Goal: Transaction & Acquisition: Purchase product/service

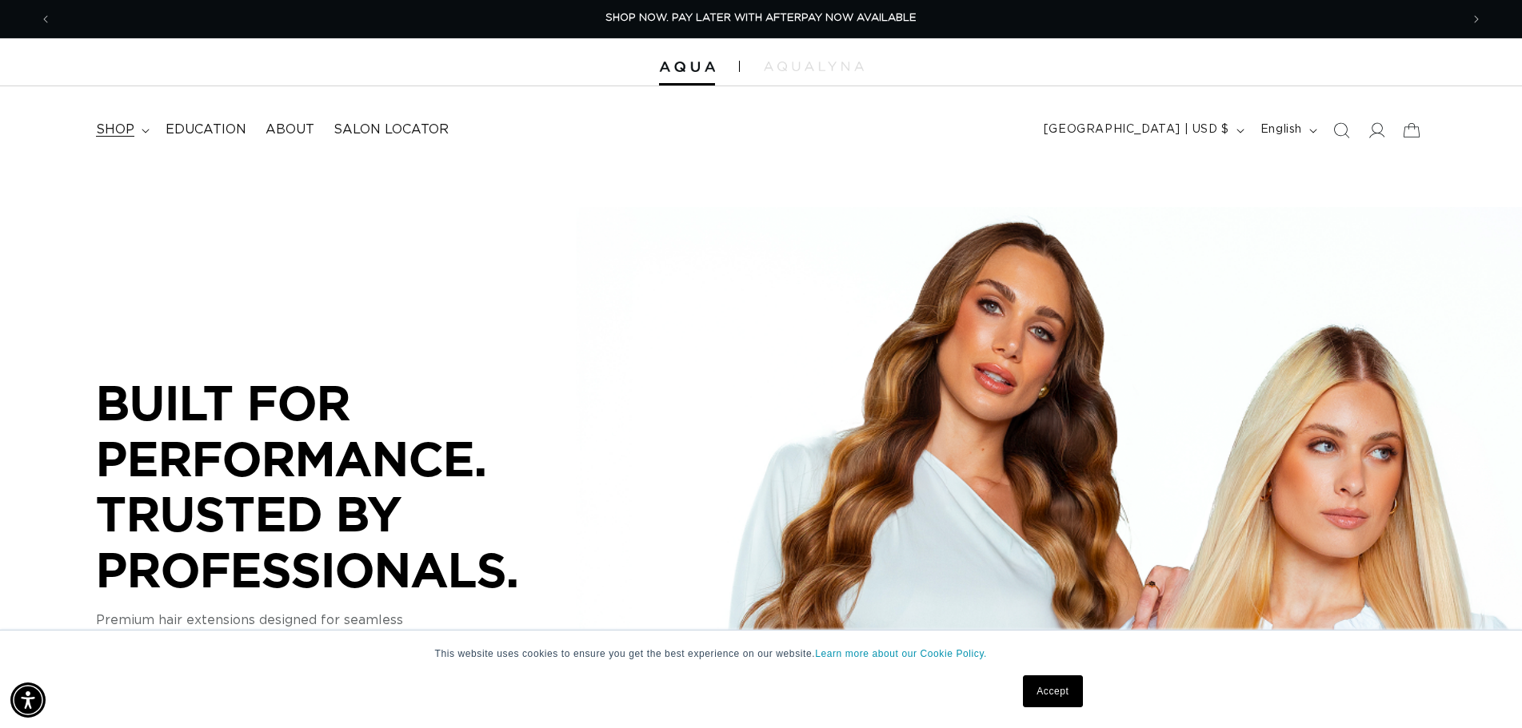
click at [126, 133] on span "shop" at bounding box center [115, 130] width 38 height 17
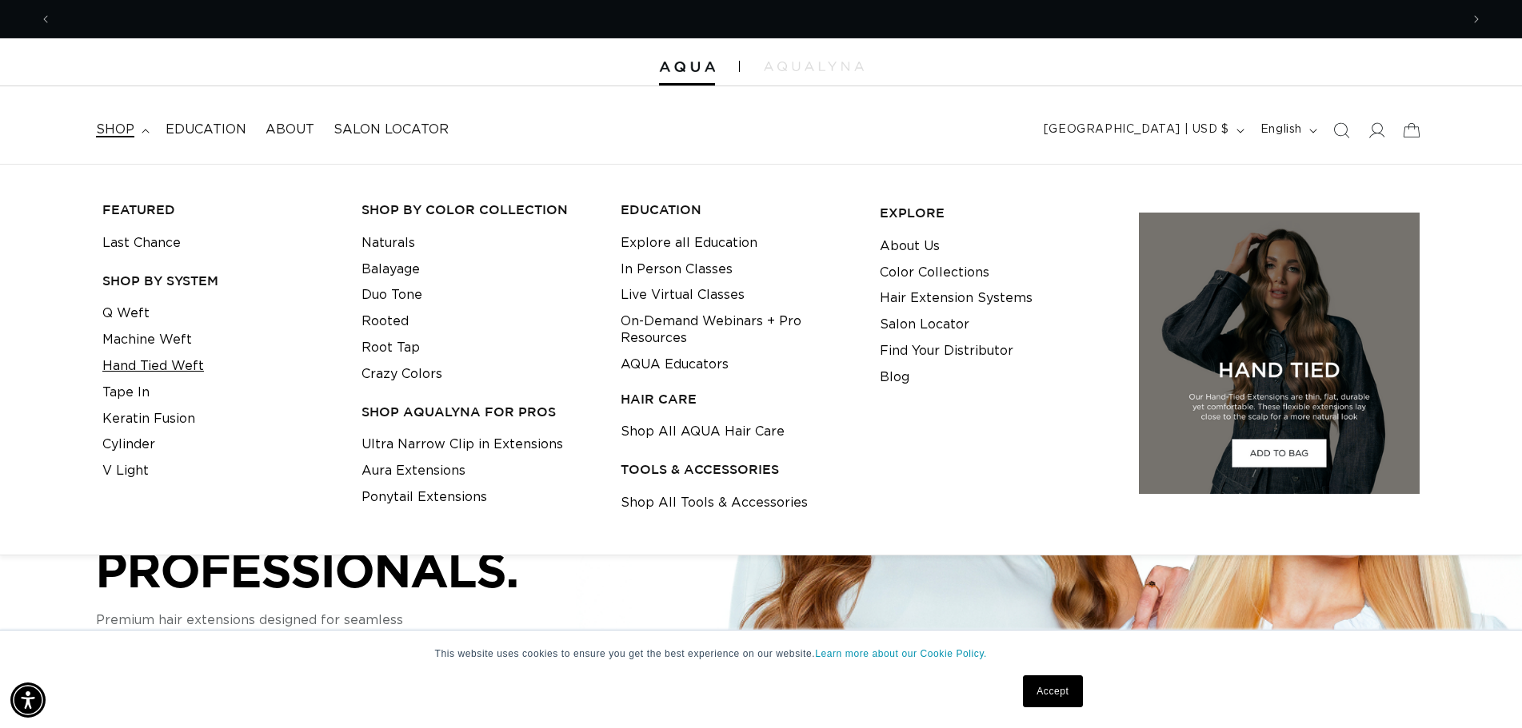
scroll to position [0, 1408]
click at [105, 313] on link "Q Weft" at bounding box center [125, 314] width 47 height 26
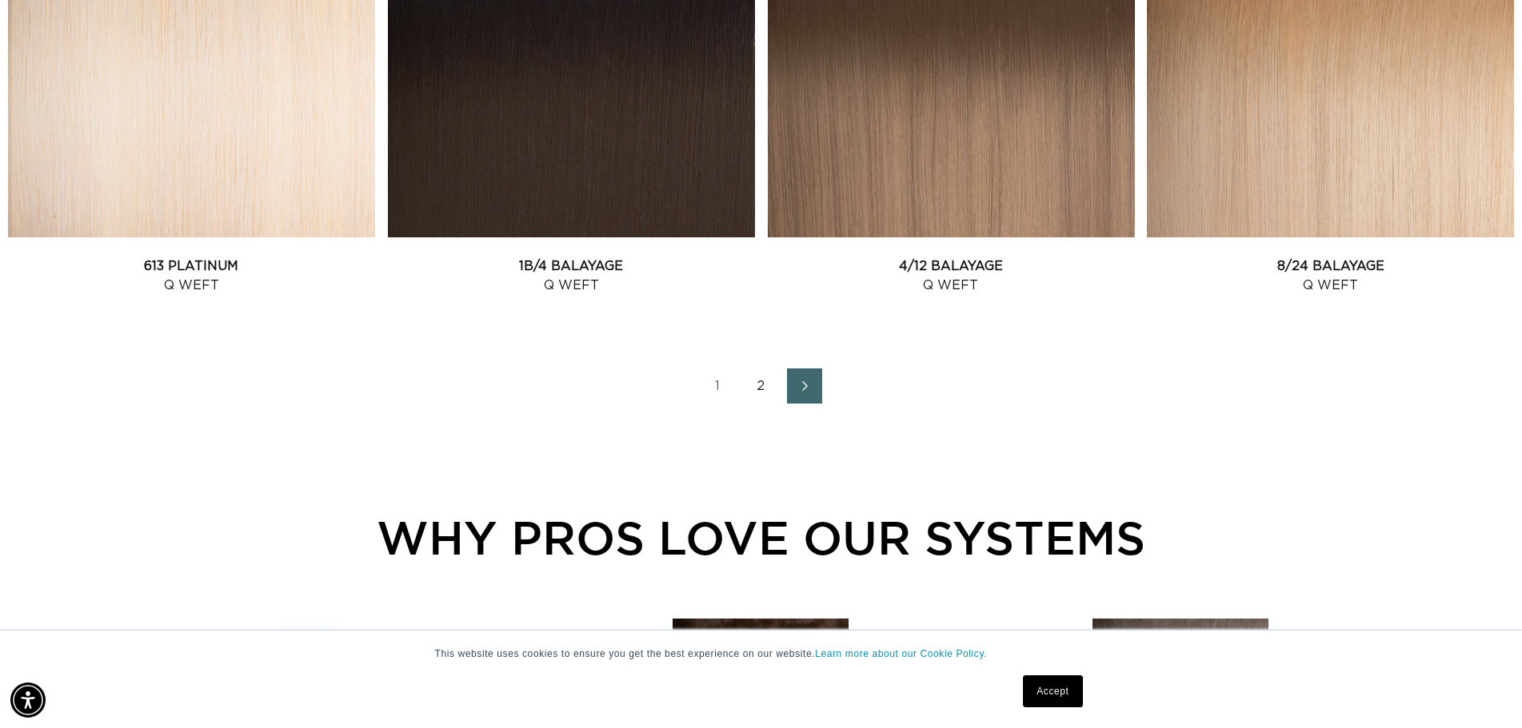
scroll to position [0, 1408]
drag, startPoint x: 765, startPoint y: 385, endPoint x: 764, endPoint y: 397, distance: 12.0
click at [765, 386] on link "2" at bounding box center [761, 386] width 35 height 35
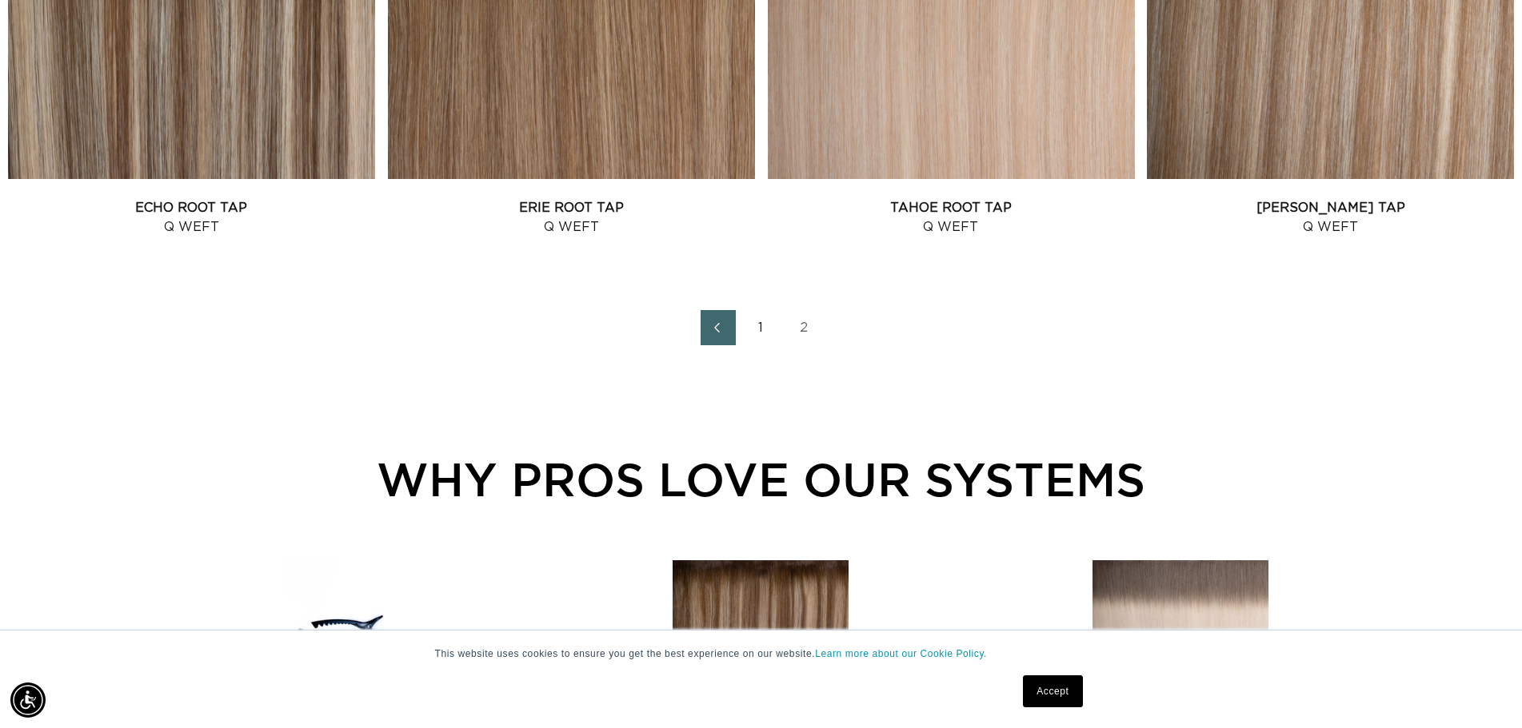
scroll to position [1919, 0]
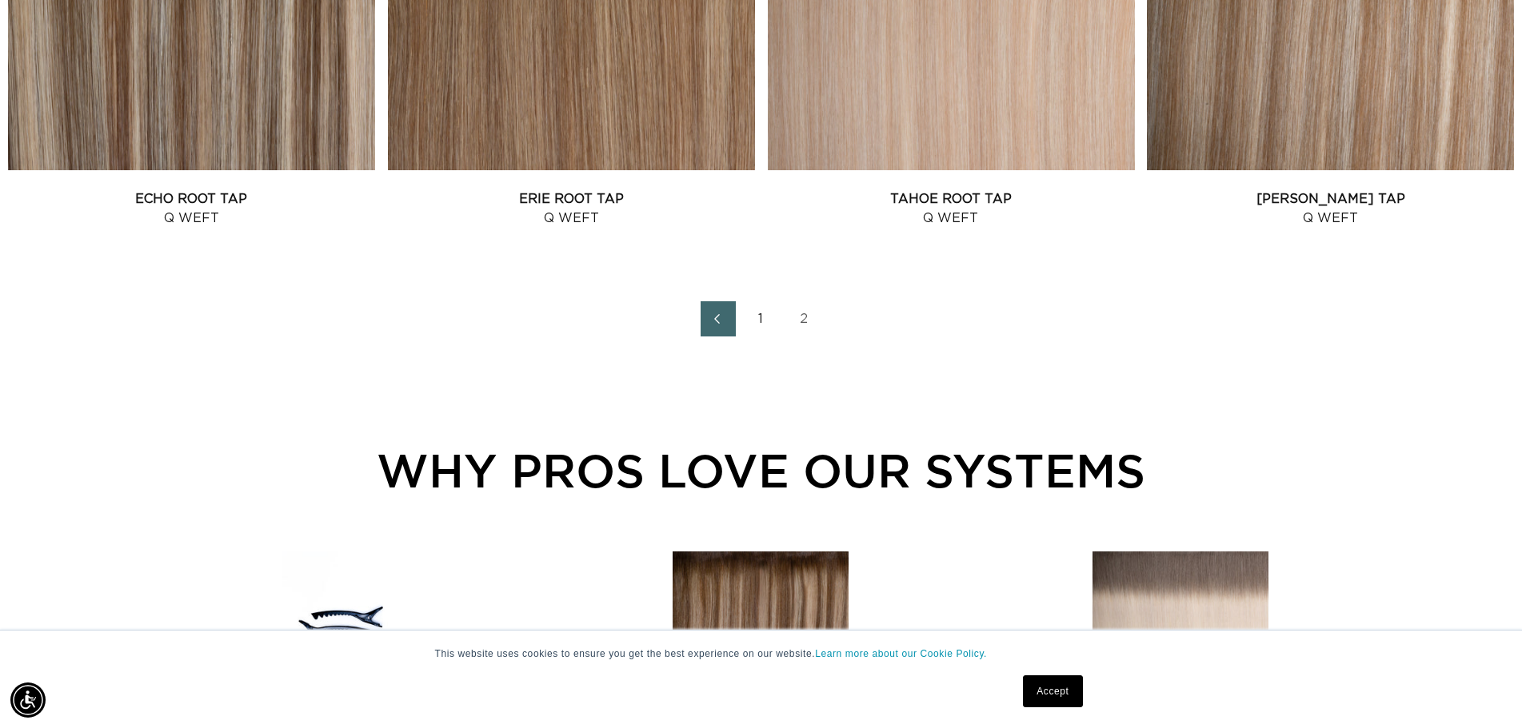
click at [760, 321] on link "1" at bounding box center [761, 318] width 35 height 35
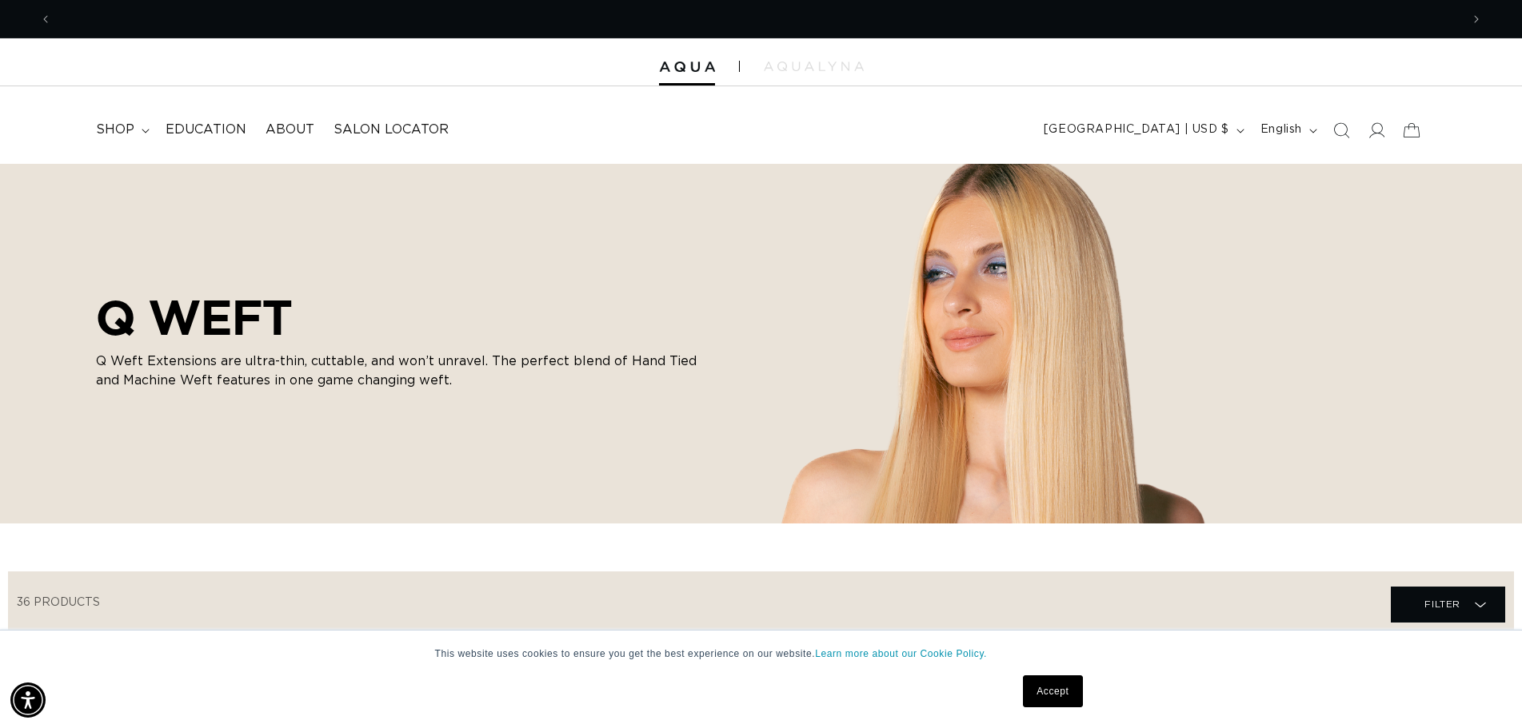
scroll to position [0, 1408]
drag, startPoint x: 1027, startPoint y: 698, endPoint x: 1048, endPoint y: 697, distance: 20.8
click at [1028, 698] on link "Accept" at bounding box center [1052, 692] width 59 height 32
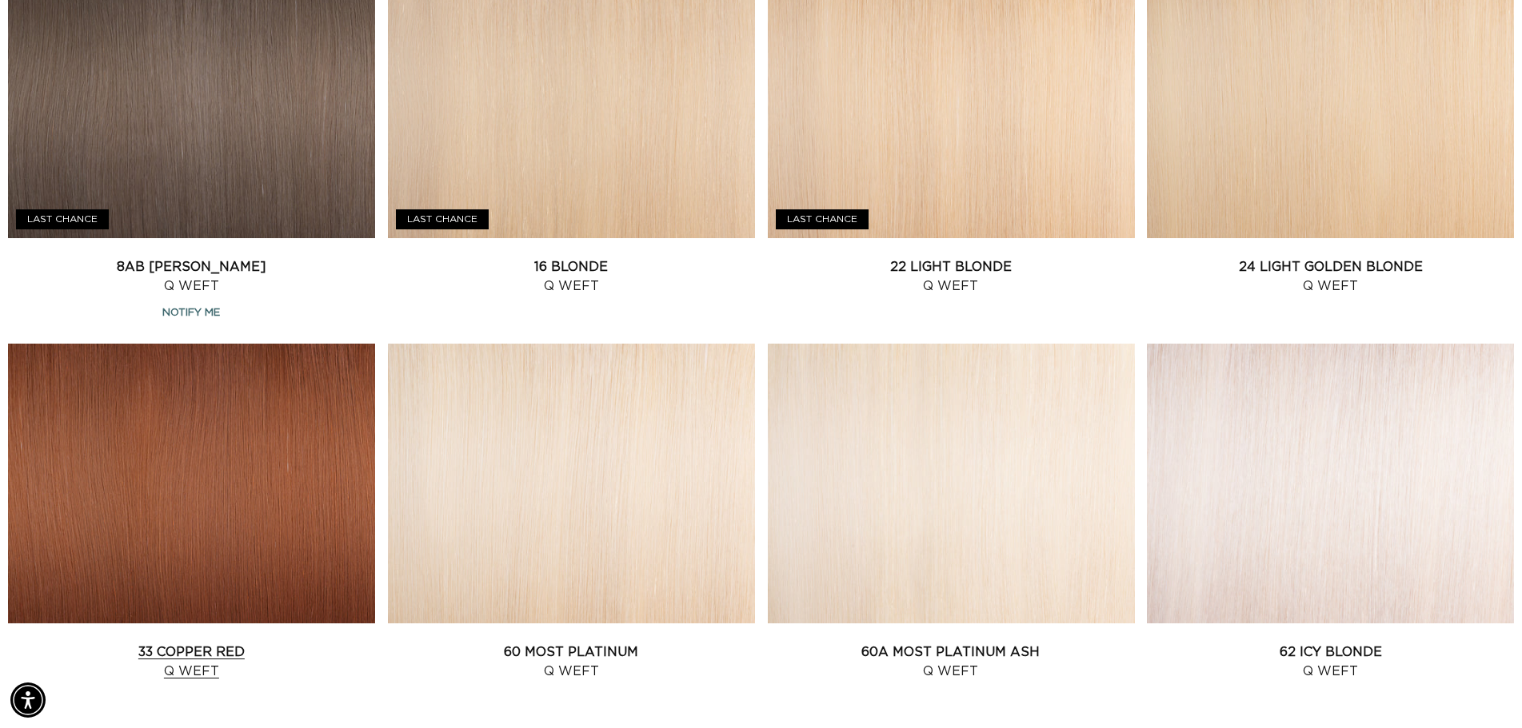
scroll to position [1519, 0]
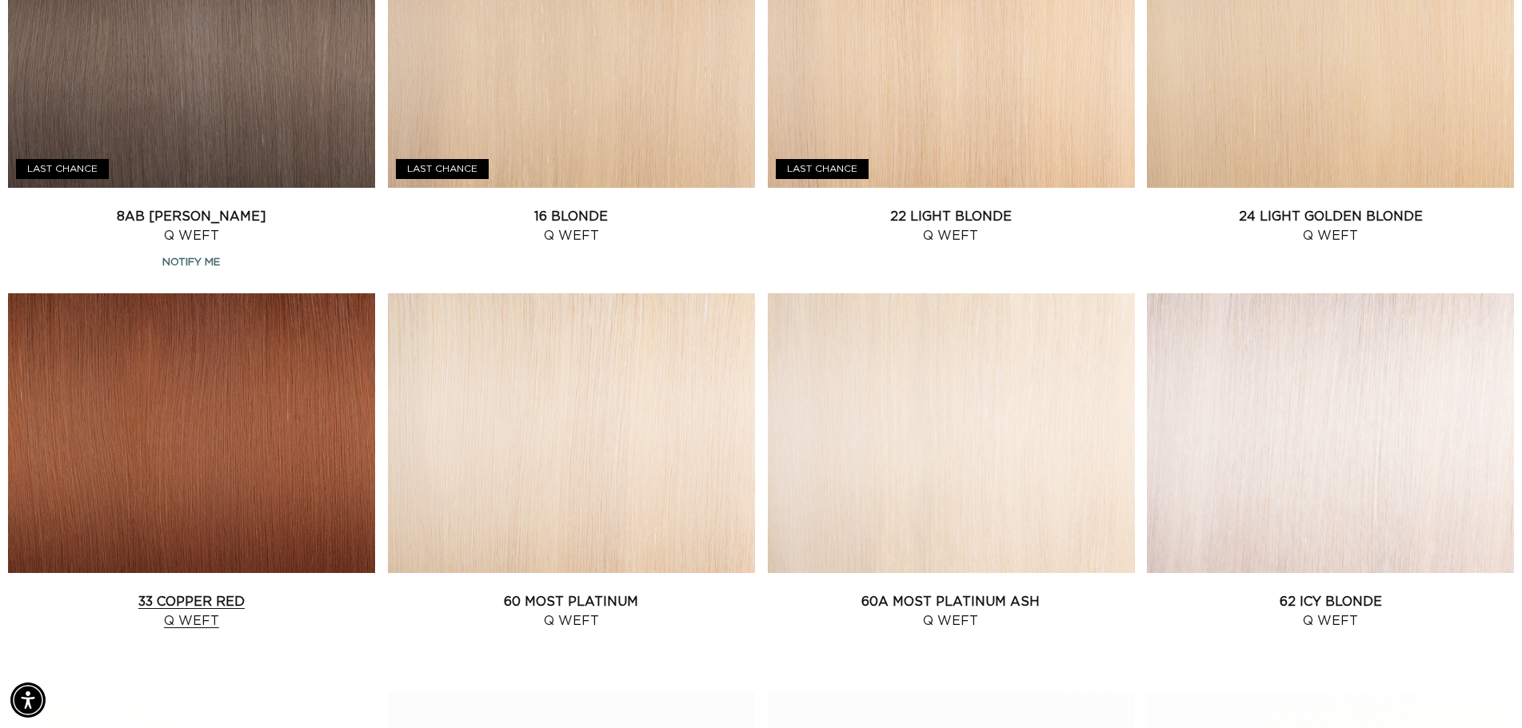
click at [267, 593] on link "33 Copper Red Q Weft" at bounding box center [191, 612] width 367 height 38
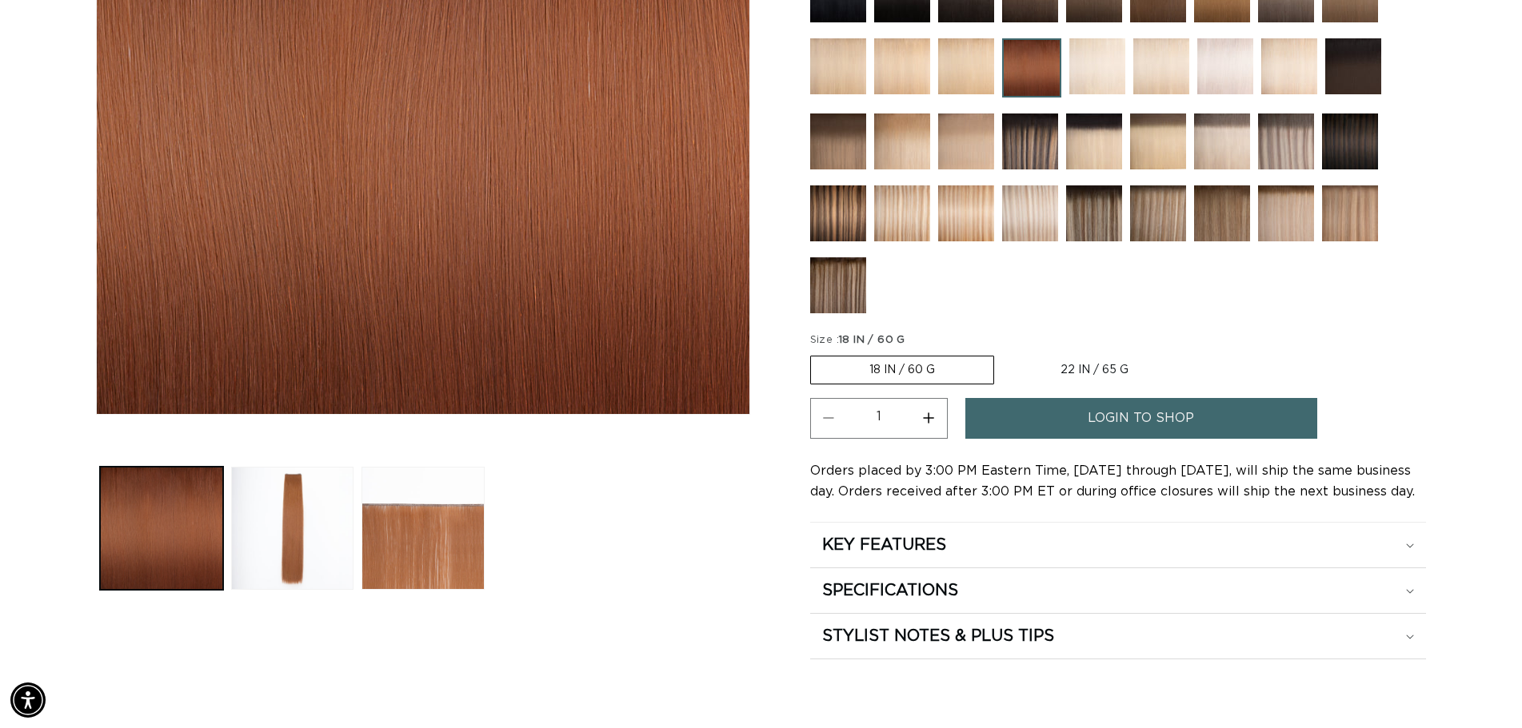
scroll to position [0, 1408]
click at [924, 367] on label "18 IN / 60 G Variant sold out or unavailable" at bounding box center [902, 370] width 184 height 29
click at [815, 353] on input "18 IN / 60 G Variant sold out or unavailable" at bounding box center [814, 353] width 1 height 1
click at [1084, 365] on label "22 IN / 65 G Variant sold out or unavailable" at bounding box center [1094, 370] width 185 height 27
click at [1003, 353] on input "22 IN / 65 G Variant sold out or unavailable" at bounding box center [1002, 353] width 1 height 1
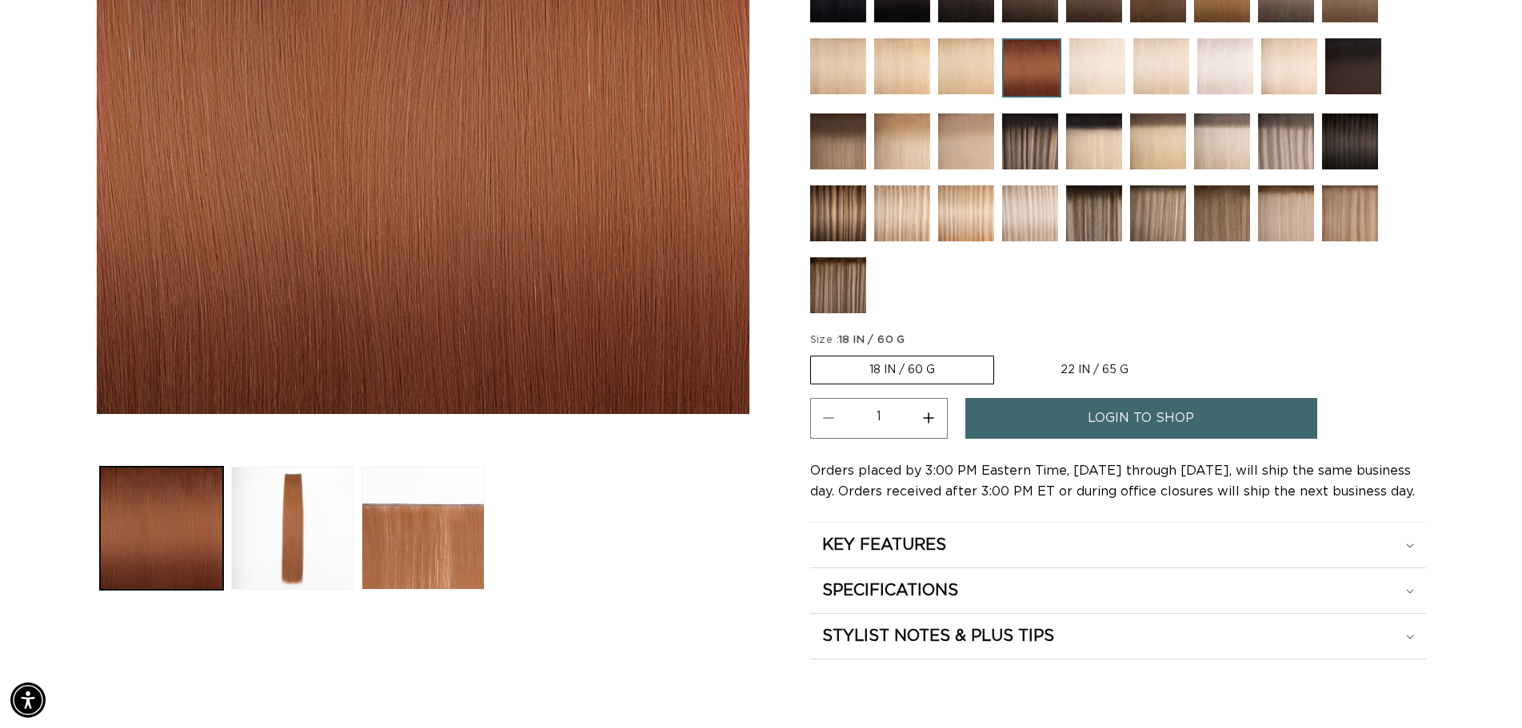
radio input "true"
click at [1077, 421] on link "login to shop" at bounding box center [1141, 418] width 352 height 41
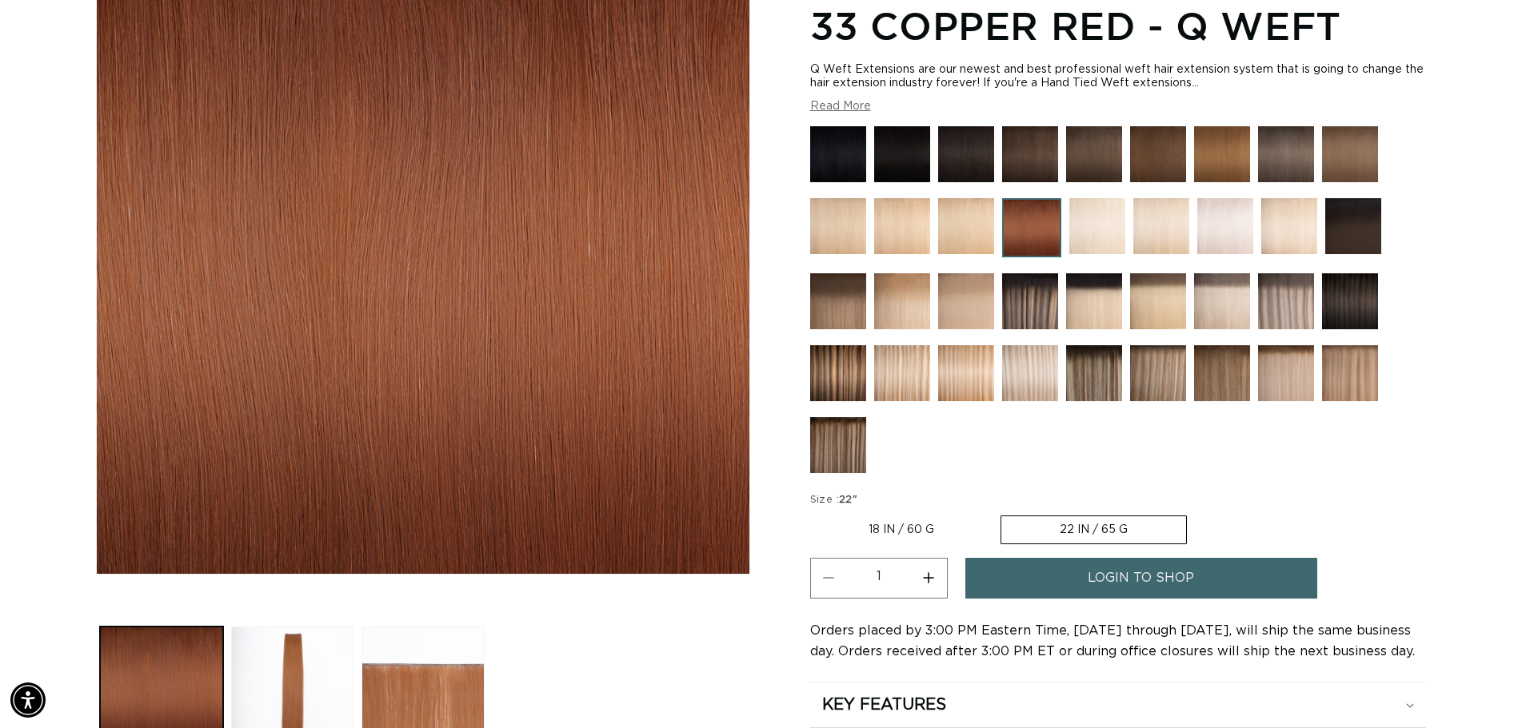
scroll to position [160, 0]
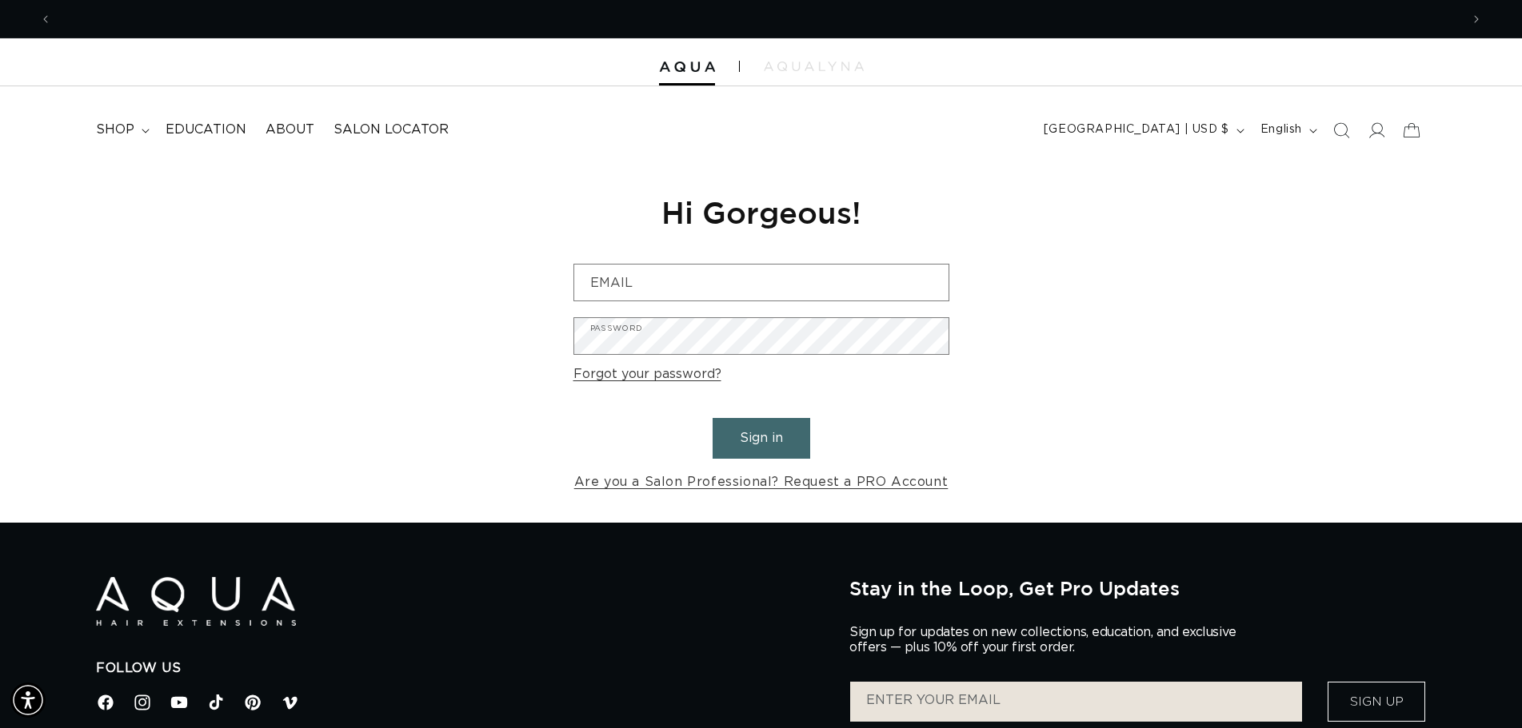
scroll to position [0, 2816]
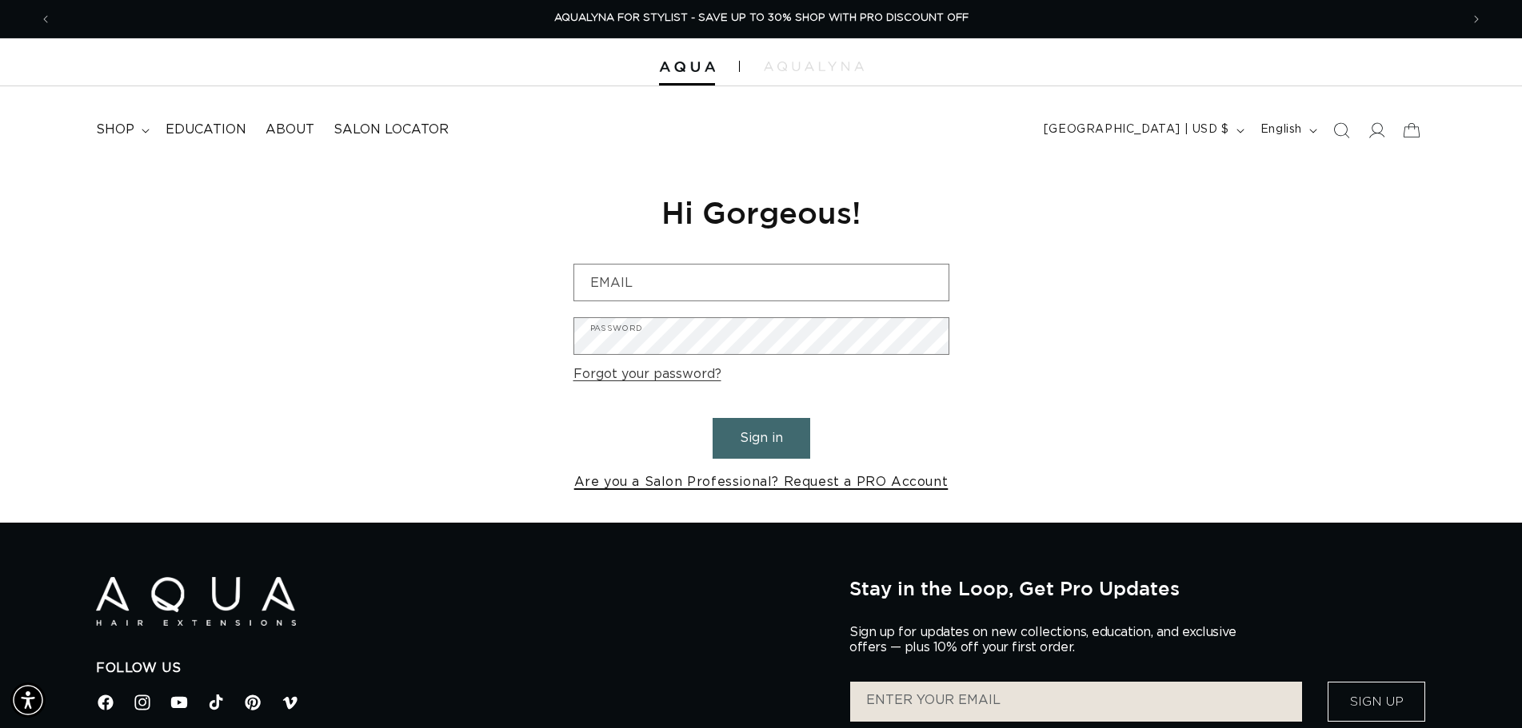
click at [746, 483] on link "Are you a Salon Professional? Request a PRO Account" at bounding box center [761, 482] width 374 height 23
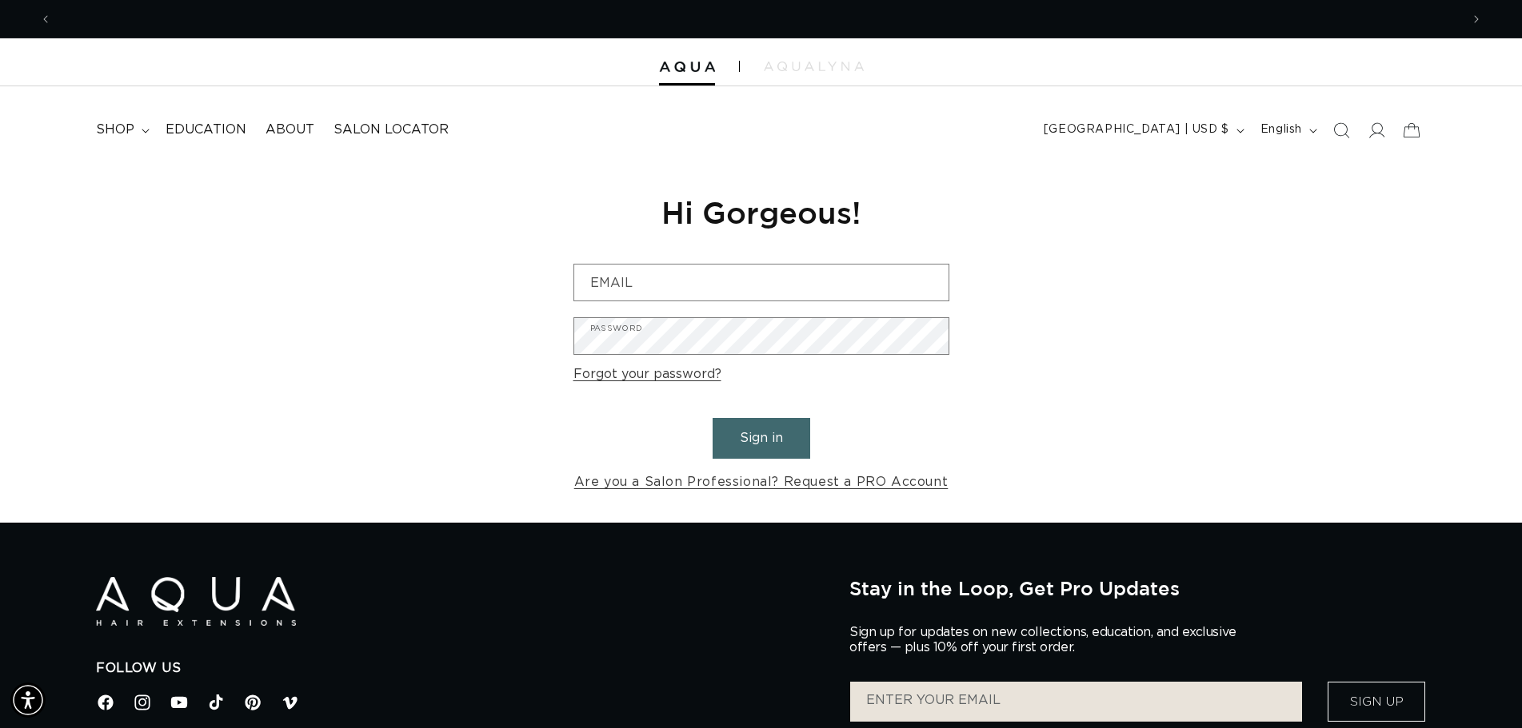
scroll to position [0, 0]
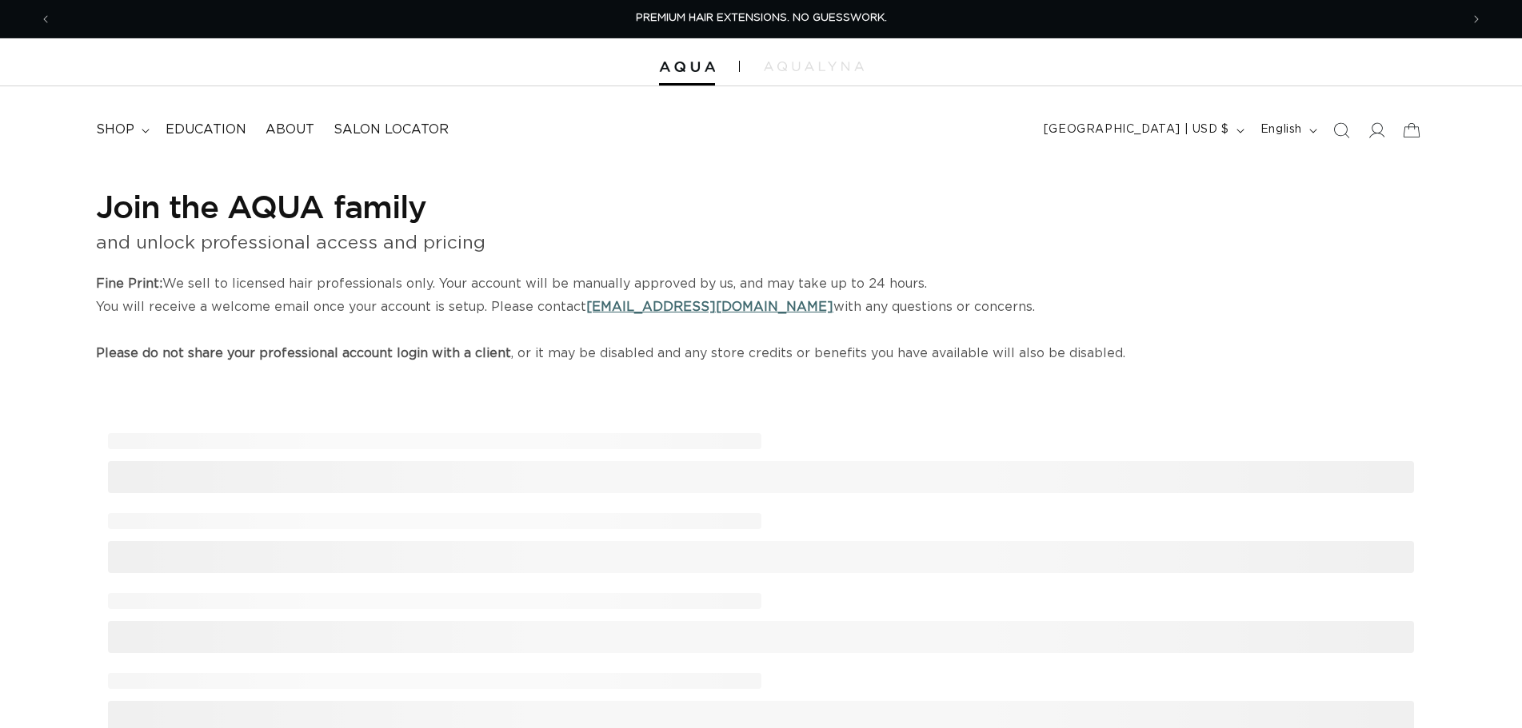
select select "US"
select select "[GEOGRAPHIC_DATA]"
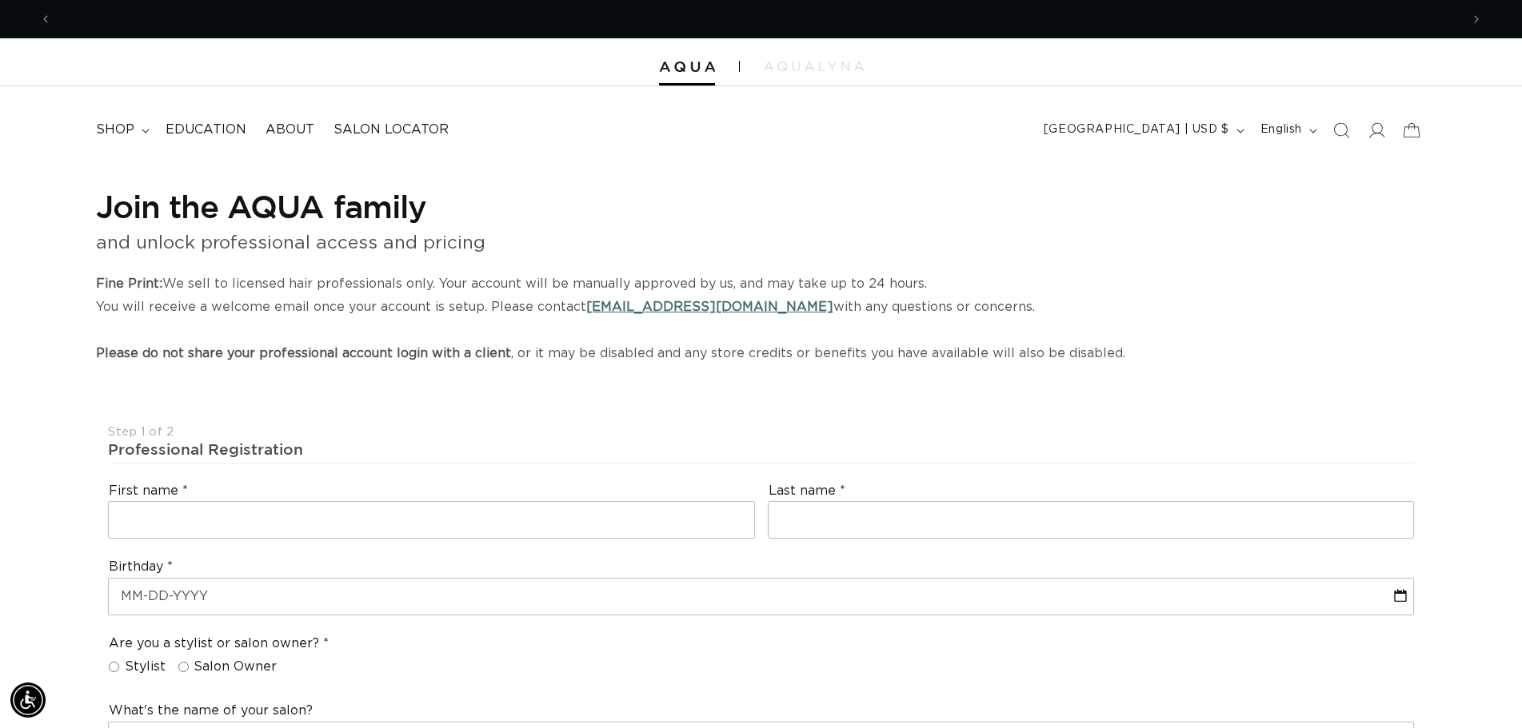
scroll to position [0, 1408]
